Goal: Information Seeking & Learning: Compare options

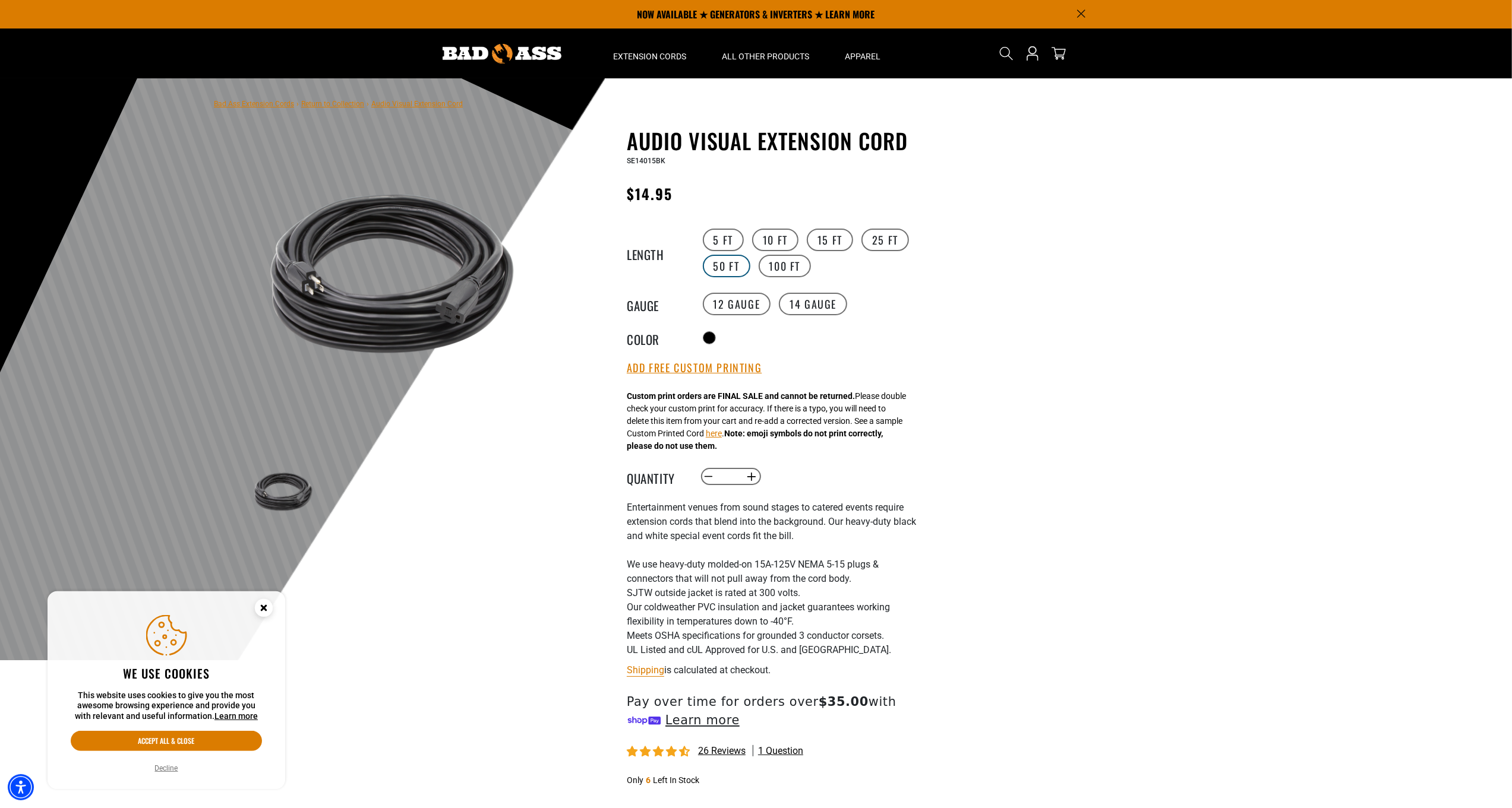
click at [739, 264] on label "50 FT" at bounding box center [726, 266] width 48 height 23
click at [728, 309] on label "12 Gauge" at bounding box center [737, 304] width 68 height 23
click at [888, 243] on label "25 FT" at bounding box center [885, 240] width 48 height 23
click at [720, 270] on label "50 FT" at bounding box center [726, 266] width 48 height 23
click at [805, 272] on label "100 FT" at bounding box center [785, 266] width 53 height 23
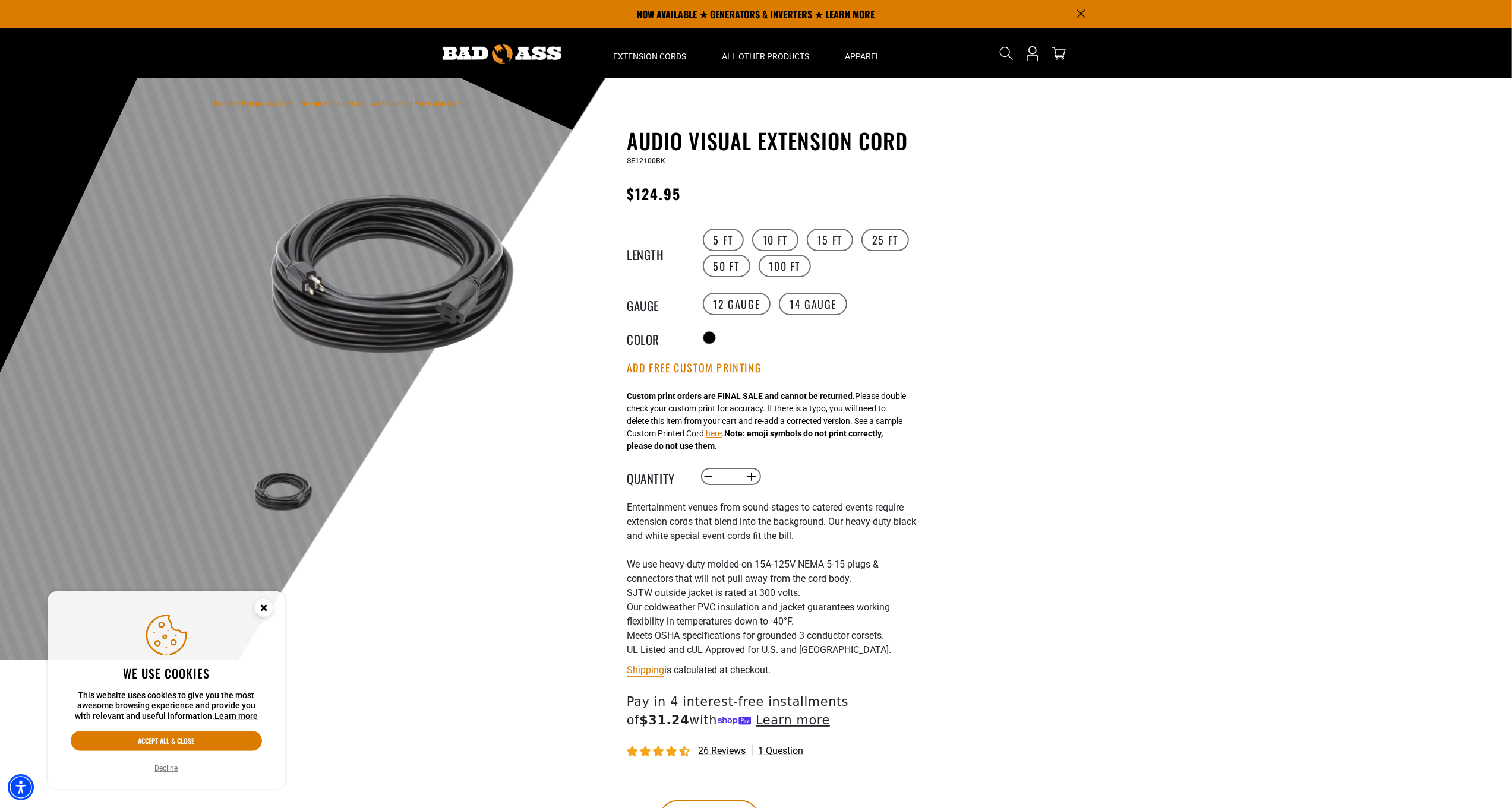
drag, startPoint x: 725, startPoint y: 268, endPoint x: 806, endPoint y: 275, distance: 81.3
click at [725, 268] on label "50 FT" at bounding box center [726, 266] width 48 height 23
